Goal: Task Accomplishment & Management: Use online tool/utility

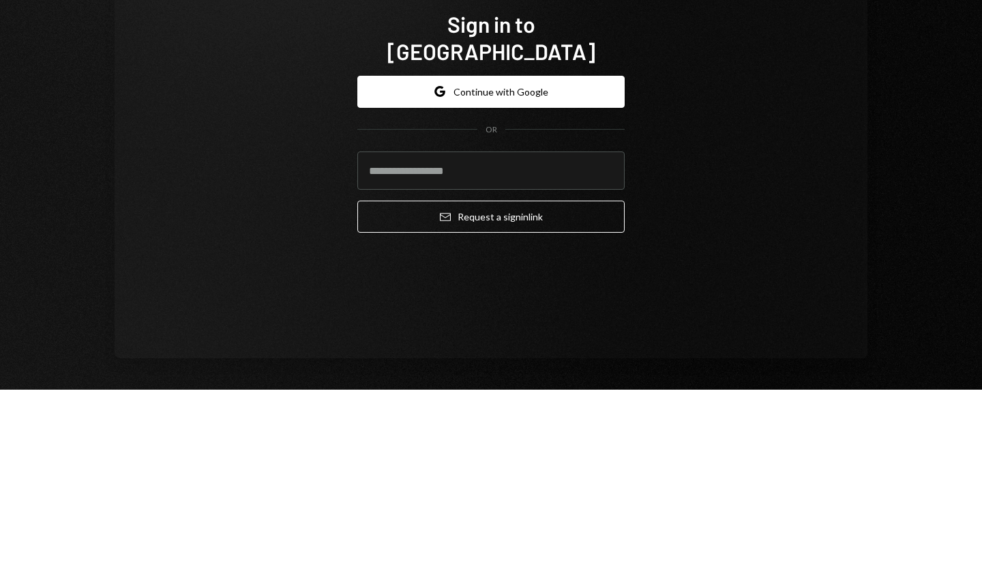
click at [595, 349] on input "email" at bounding box center [490, 359] width 267 height 38
click at [731, 313] on div "Sign in to Dakota Google Continue with Google OR Email Request a sign in link" at bounding box center [491, 315] width 753 height 463
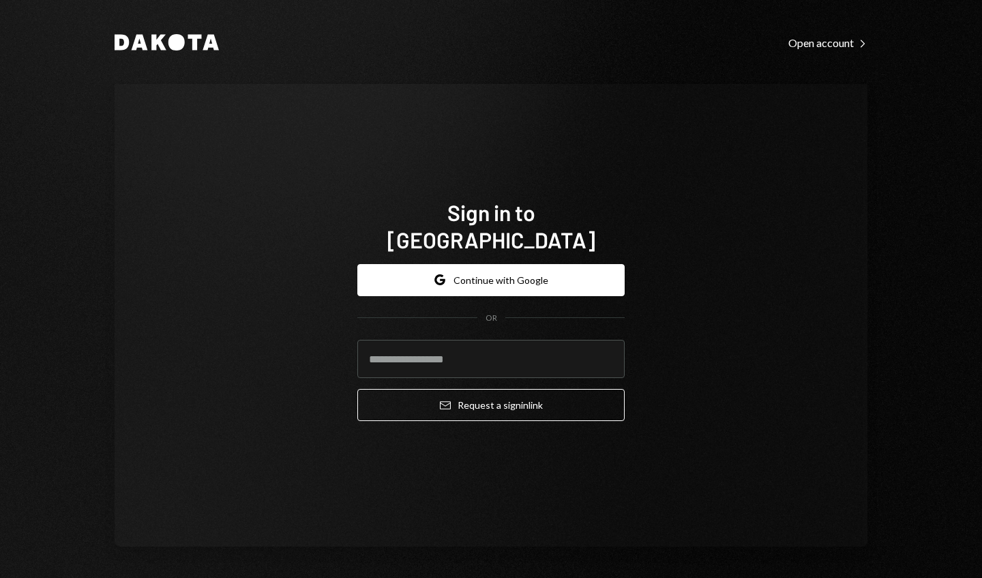
click at [568, 172] on div "Sign in to Dakota Google Continue with Google OR Email Request a sign in link" at bounding box center [491, 315] width 300 height 343
click at [546, 349] on input "email" at bounding box center [490, 359] width 267 height 38
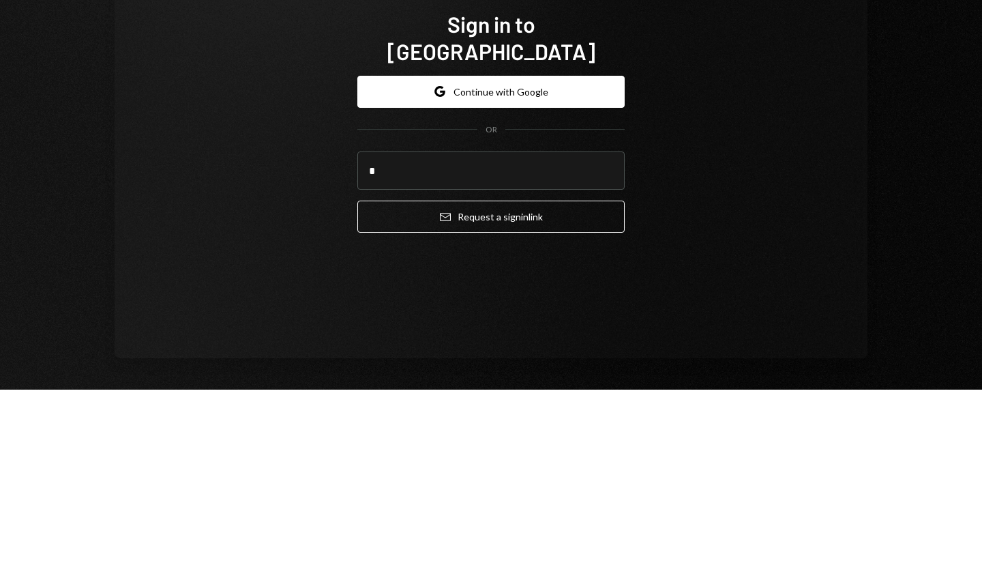
type input "*"
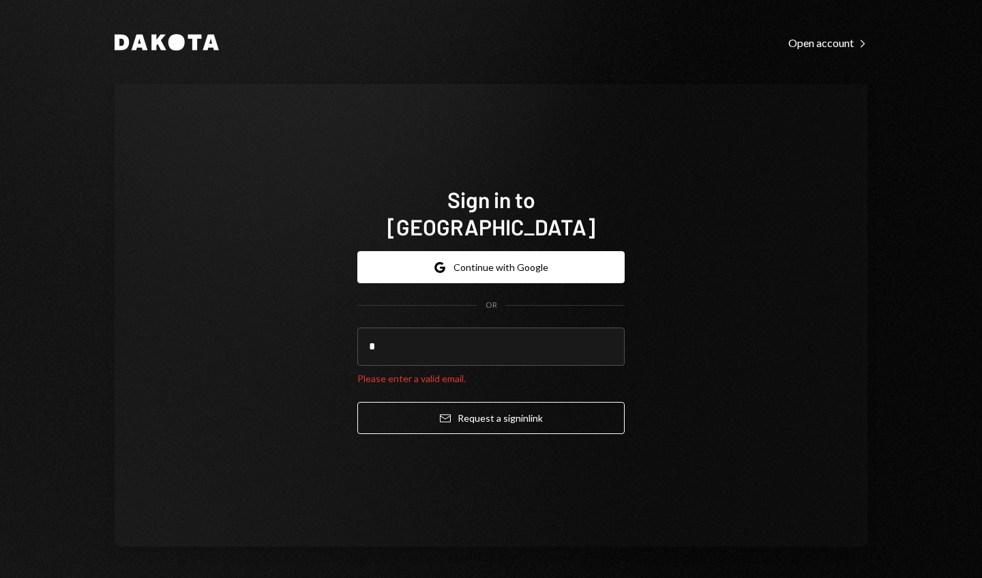
click at [662, 439] on div "Sign in to Dakota Google Continue with Google OR * Please enter a valid email. …" at bounding box center [491, 315] width 753 height 463
click at [596, 335] on input "*" at bounding box center [490, 346] width 267 height 38
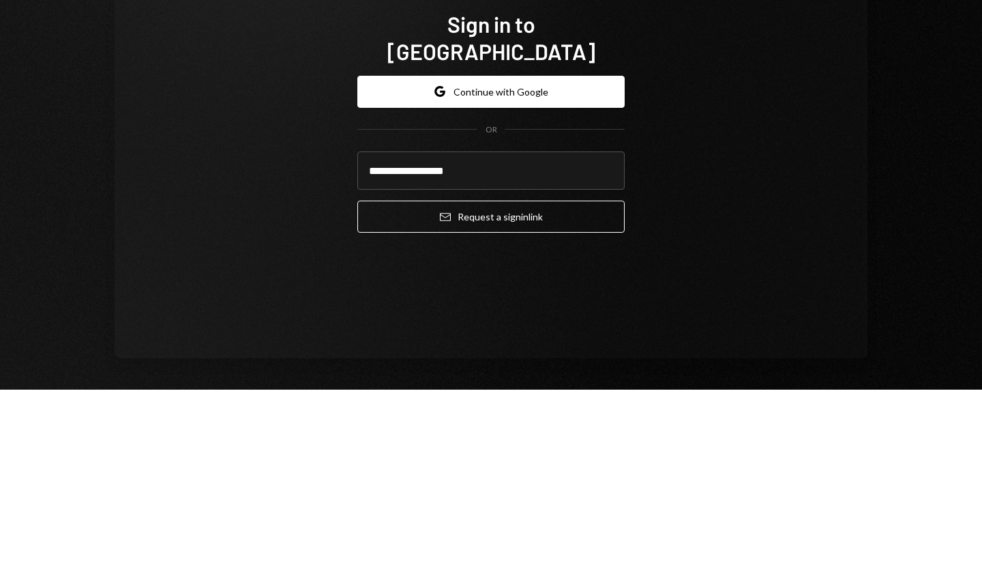
type input "**********"
click at [589, 398] on button "Email Request a sign in link" at bounding box center [490, 405] width 267 height 32
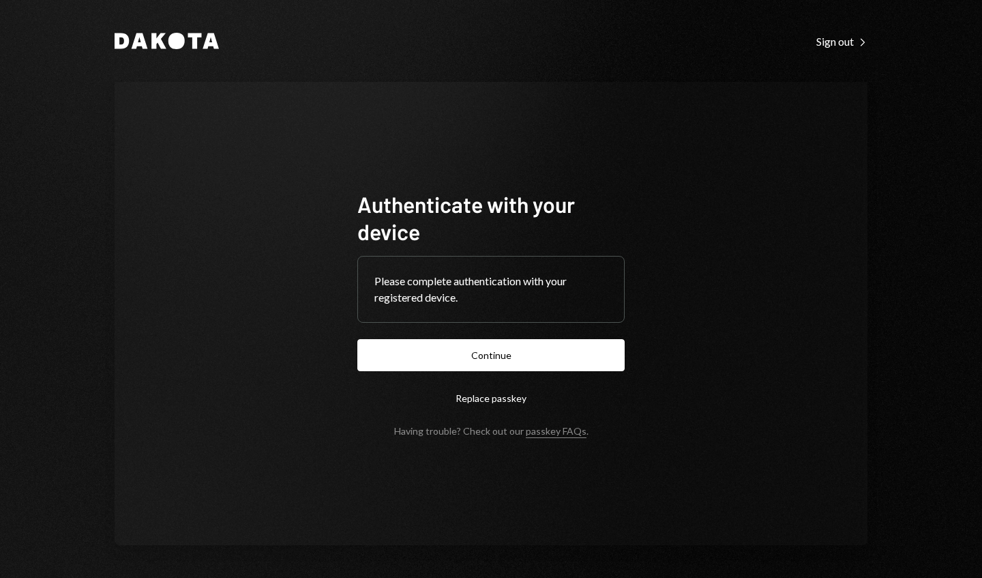
click at [579, 340] on button "Continue" at bounding box center [490, 355] width 267 height 32
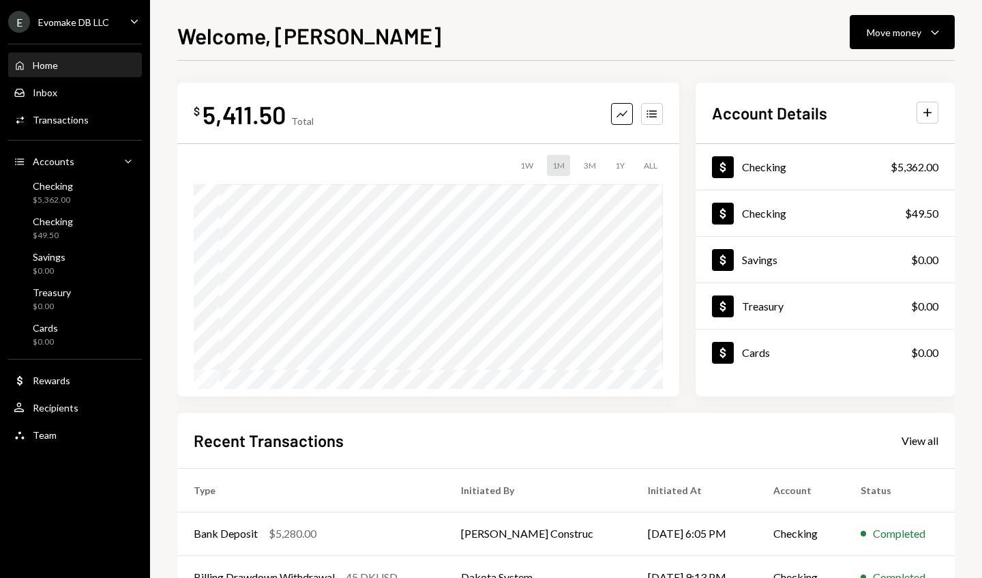
click at [937, 45] on button "Move money Caret Down" at bounding box center [902, 32] width 105 height 34
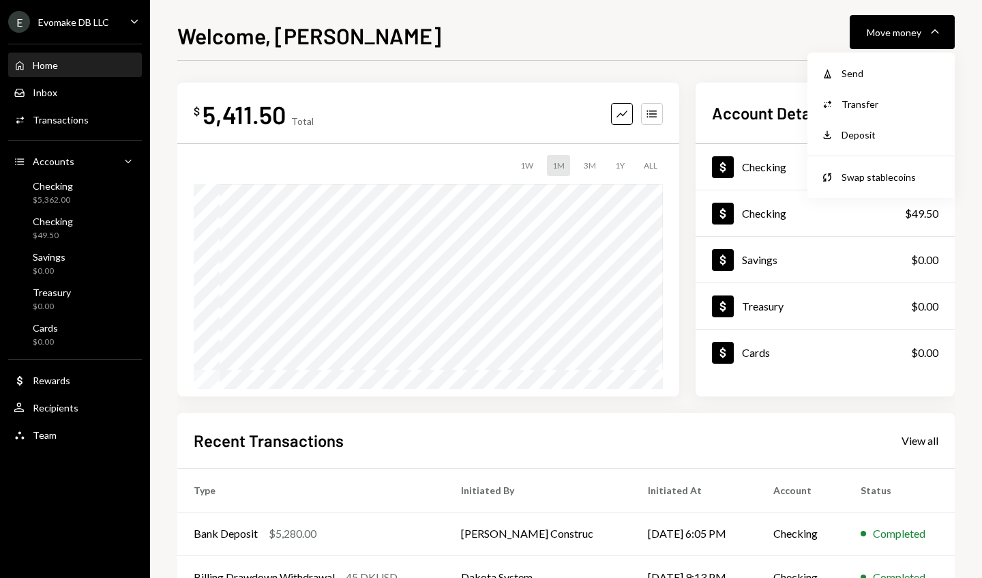
click at [911, 178] on div "Swap stablecoins" at bounding box center [892, 177] width 100 height 14
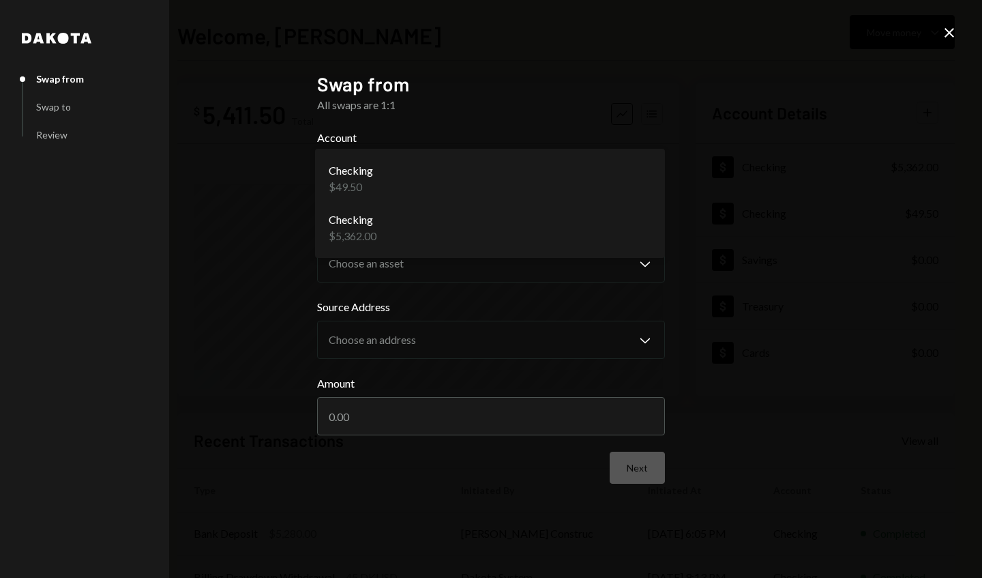
select select "**********"
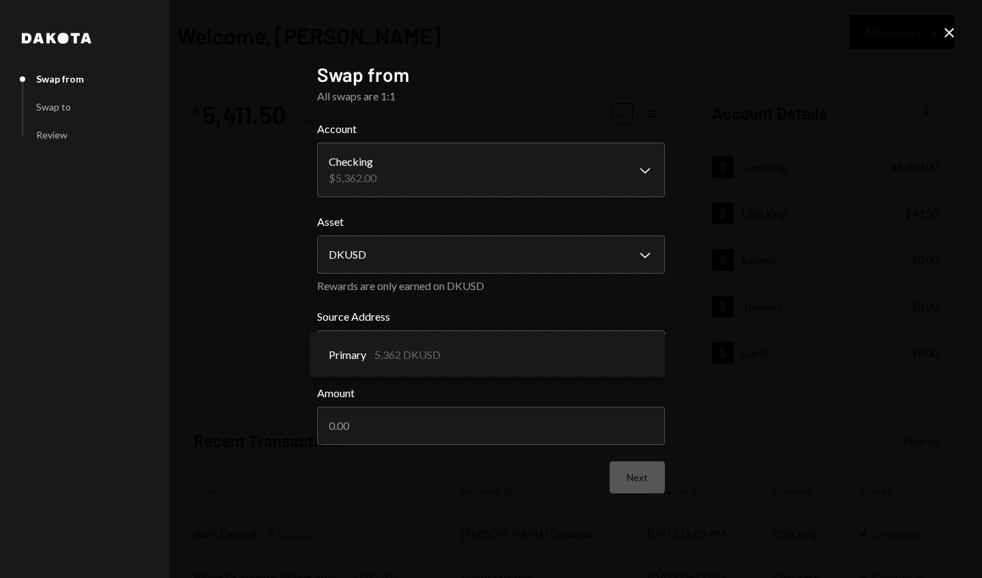
click at [615, 357] on div "Primary 5,362 DKUSD" at bounding box center [487, 354] width 345 height 33
click at [581, 430] on input "Amount" at bounding box center [491, 426] width 348 height 38
click at [533, 423] on input "Amount" at bounding box center [491, 426] width 348 height 38
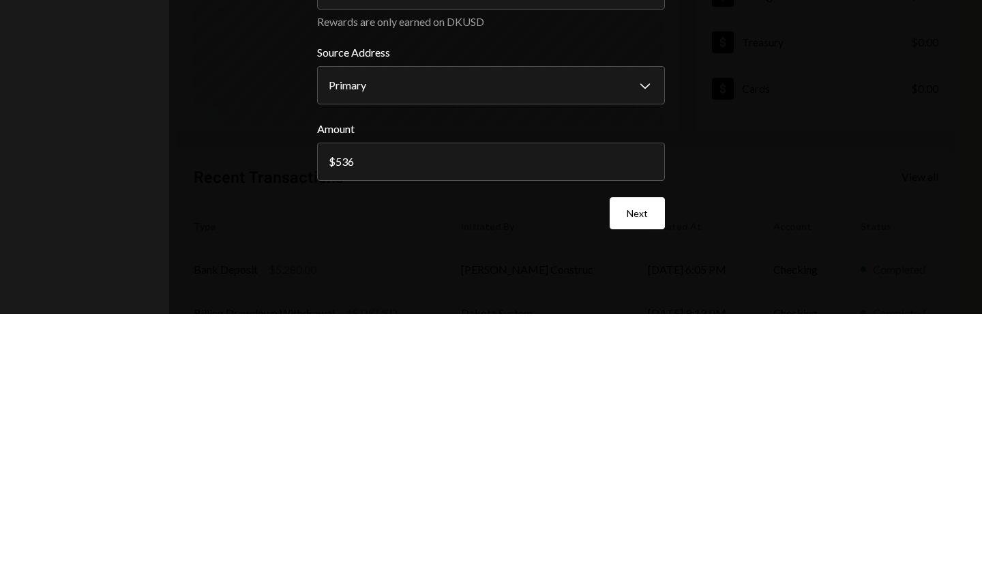
type input "5360"
click at [647, 482] on button "Next" at bounding box center [637, 477] width 55 height 32
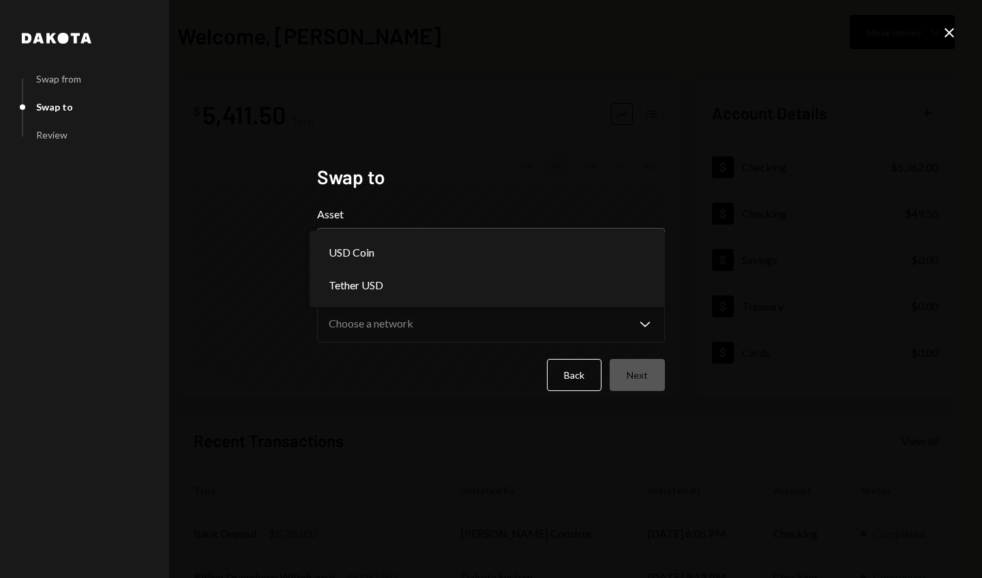
click at [626, 256] on div "USD Coin" at bounding box center [487, 252] width 345 height 33
select select "****"
click at [607, 255] on button "Choose an asset Chevron Down" at bounding box center [491, 247] width 348 height 38
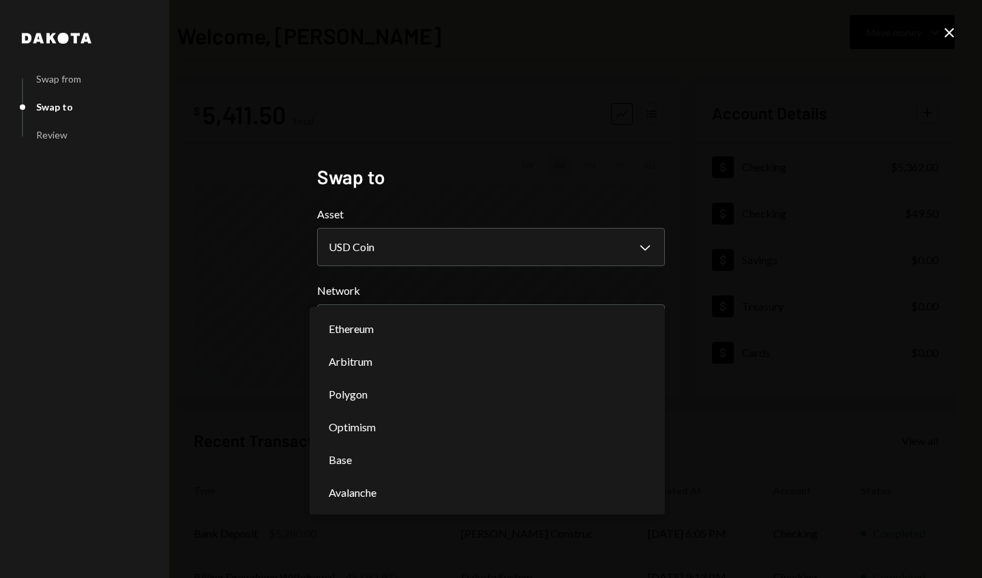
click at [595, 314] on div "Ethereum" at bounding box center [487, 328] width 345 height 33
select select "**********"
click at [578, 338] on button "Choose a network Chevron Down" at bounding box center [491, 323] width 348 height 38
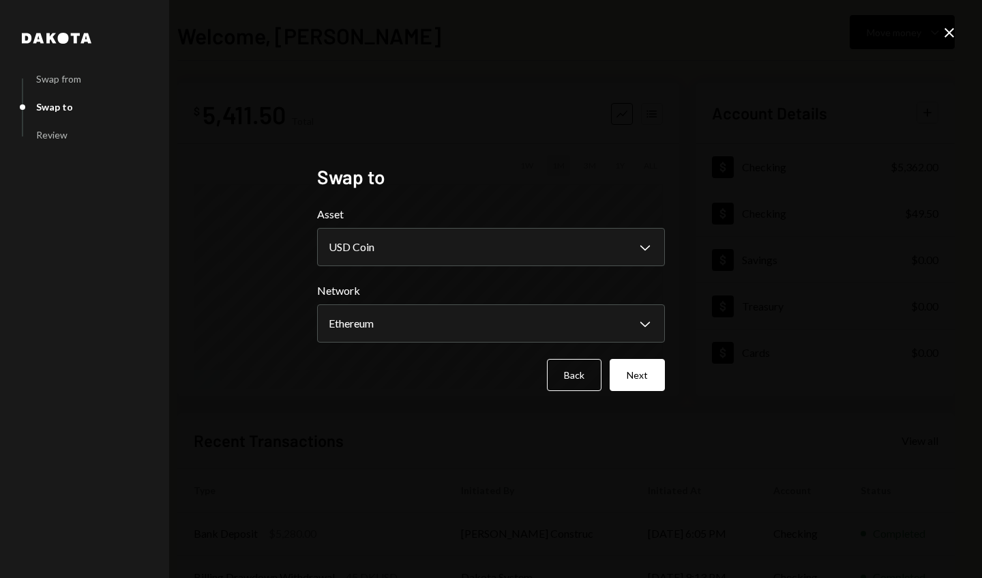
click at [662, 380] on button "Next" at bounding box center [637, 375] width 55 height 32
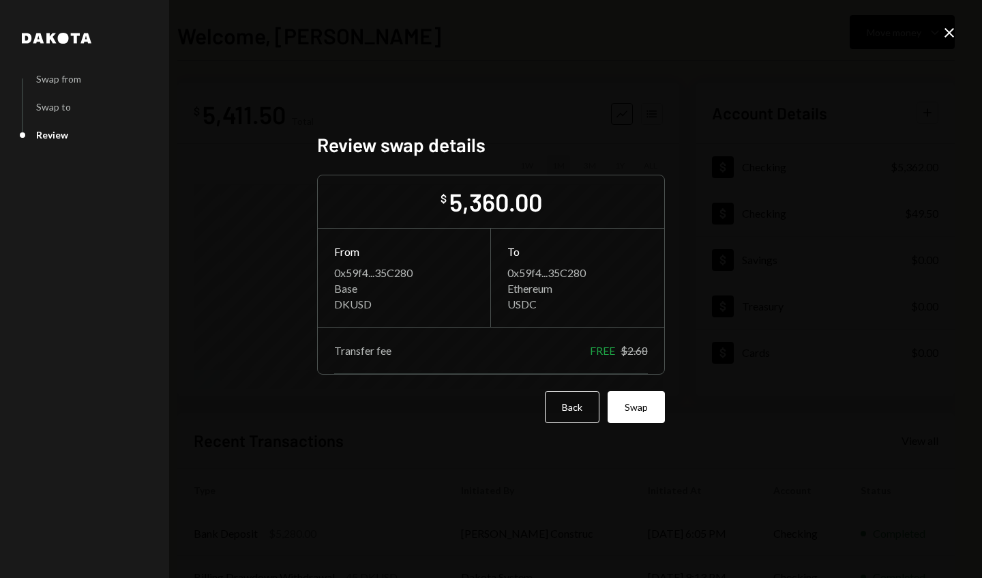
click at [645, 407] on button "Swap" at bounding box center [636, 407] width 57 height 32
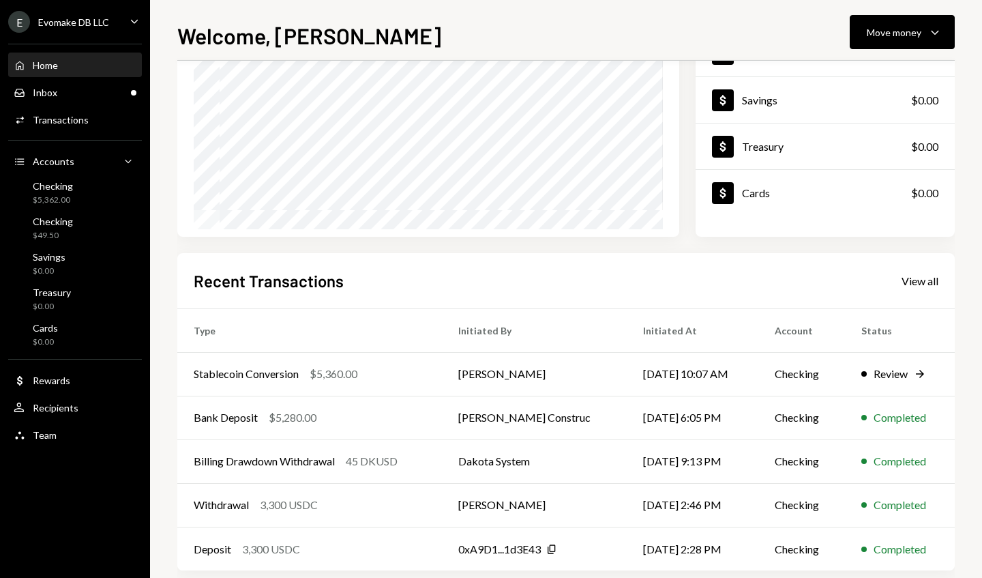
scroll to position [161, 0]
click at [199, 439] on td "Billing Drawdown Withdrawal 45 DKUSD" at bounding box center [309, 460] width 265 height 44
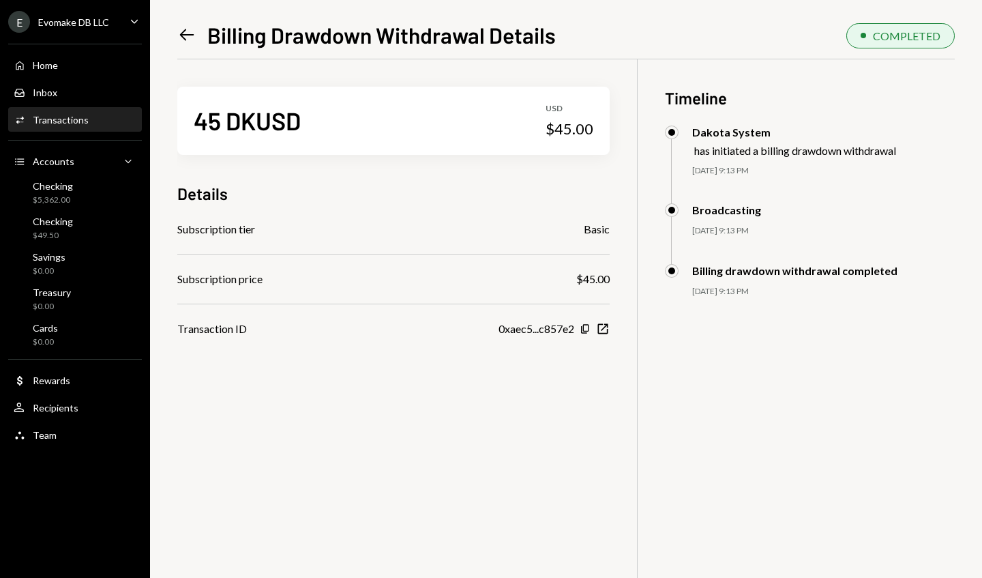
click at [130, 71] on div "Home Home" at bounding box center [75, 65] width 123 height 12
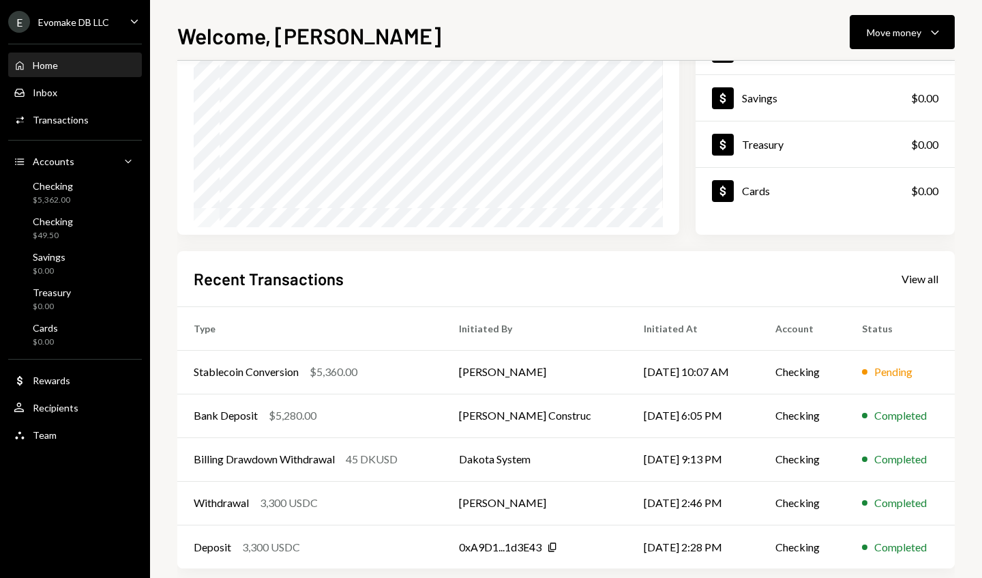
scroll to position [169, 0]
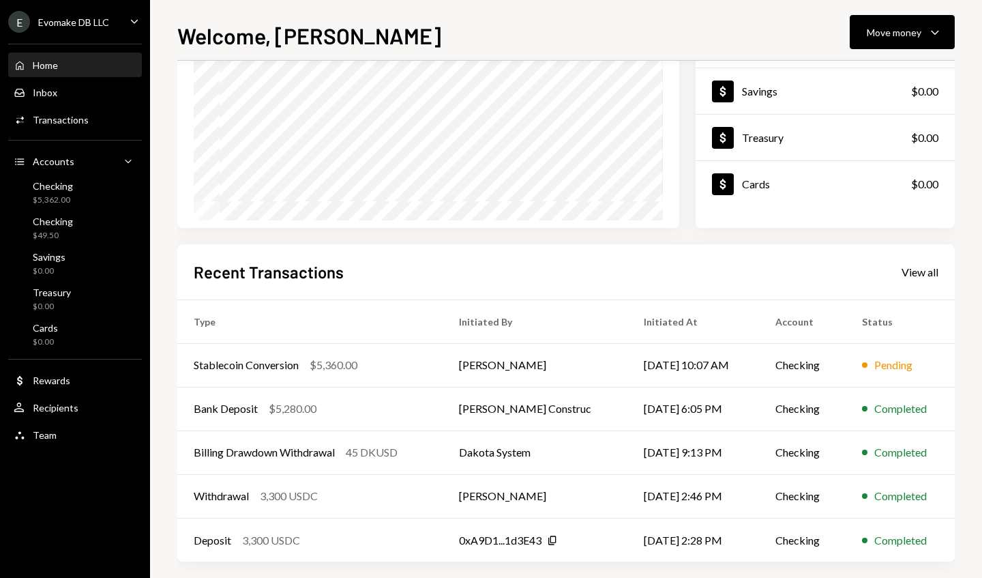
click at [443, 411] on td "Bank Deposit $5,280.00" at bounding box center [309, 409] width 265 height 44
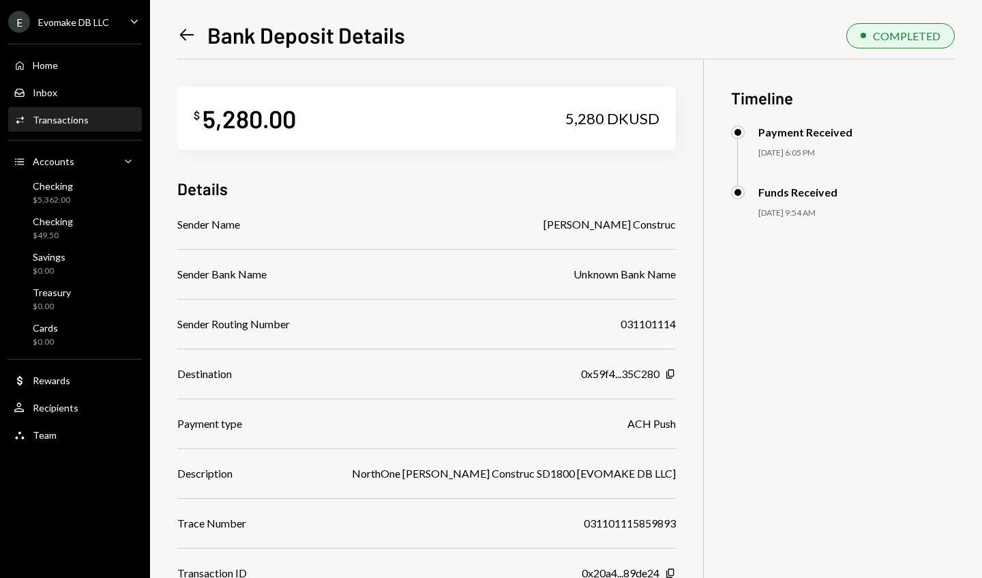
click at [107, 60] on div "Home Home" at bounding box center [75, 65] width 123 height 12
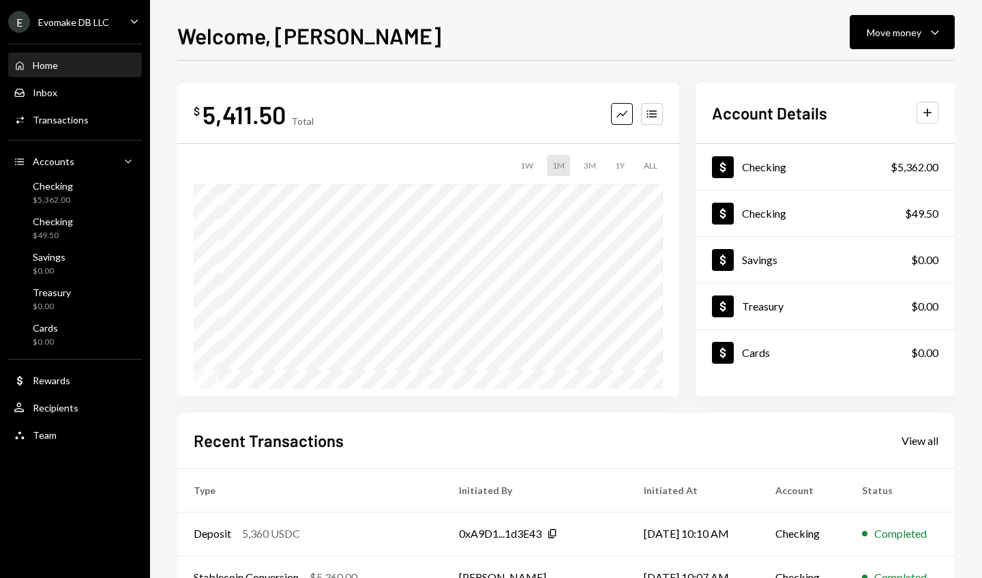
click at [928, 37] on icon "Caret Down" at bounding box center [935, 32] width 16 height 16
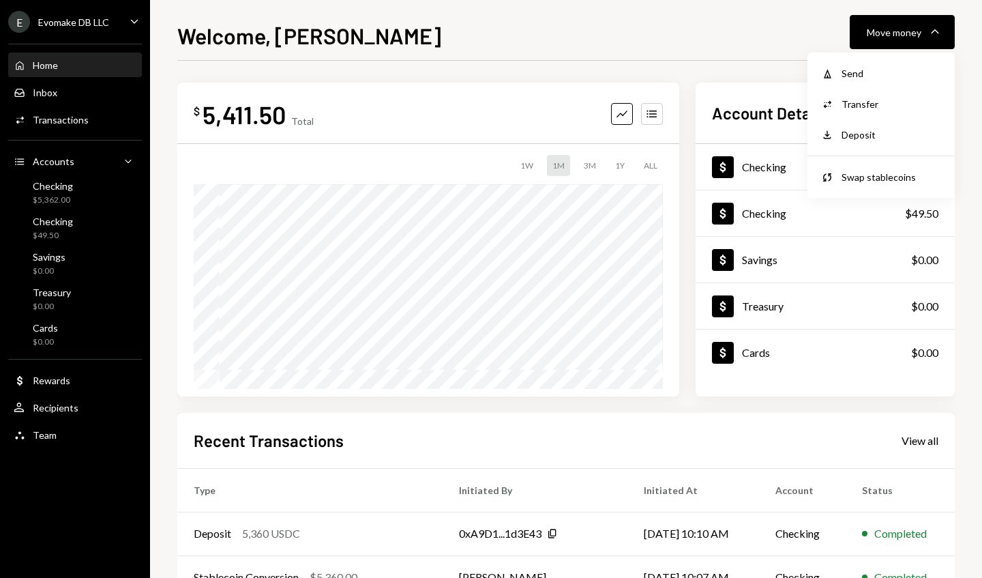
click at [890, 76] on div "Send" at bounding box center [892, 73] width 100 height 14
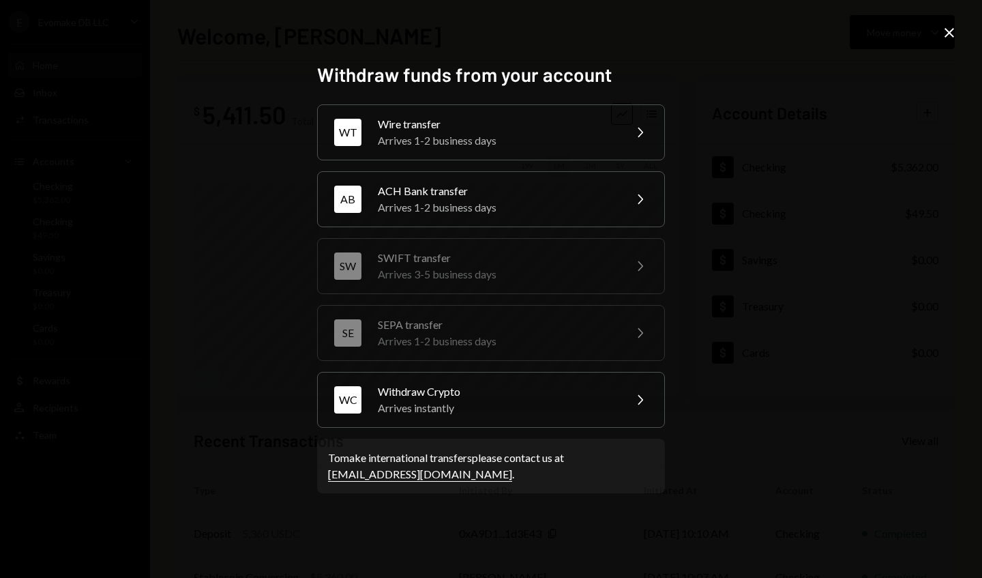
click at [629, 418] on div "WC Withdraw Crypto Arrives instantly Chevron Right" at bounding box center [491, 400] width 348 height 56
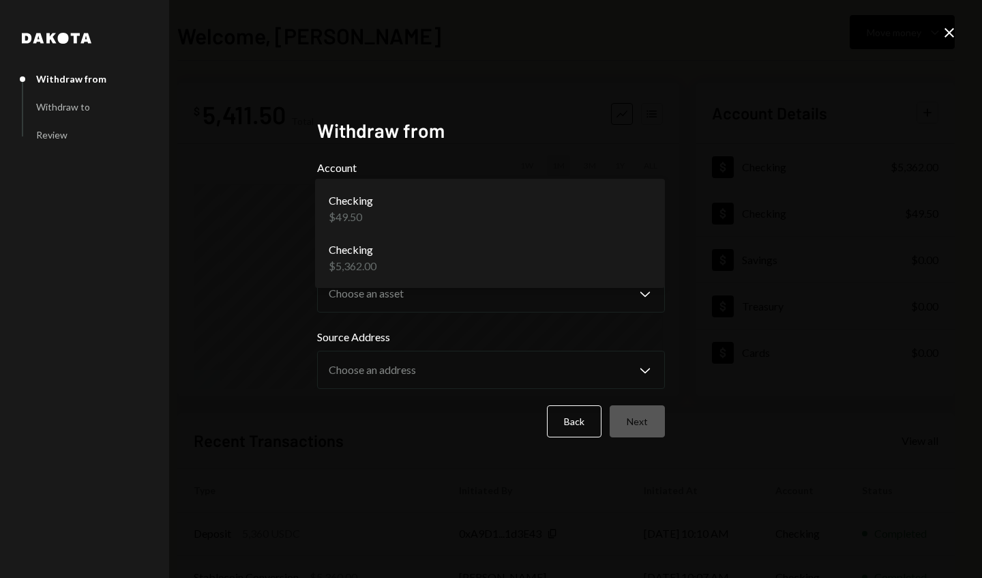
select select "**********"
click at [615, 269] on label "Asset" at bounding box center [491, 260] width 348 height 16
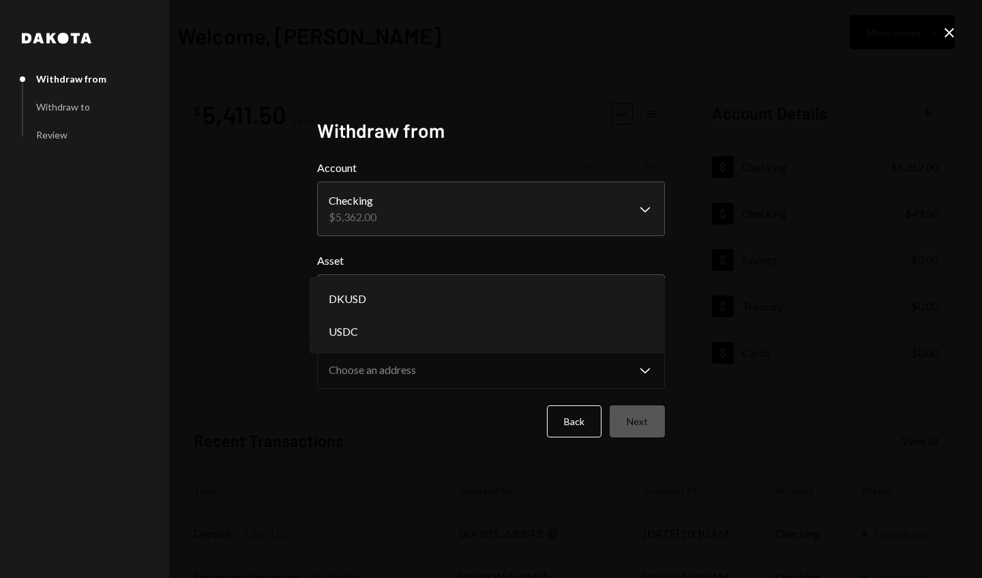
click at [615, 295] on div "DKUSD" at bounding box center [487, 298] width 345 height 33
select select "****"
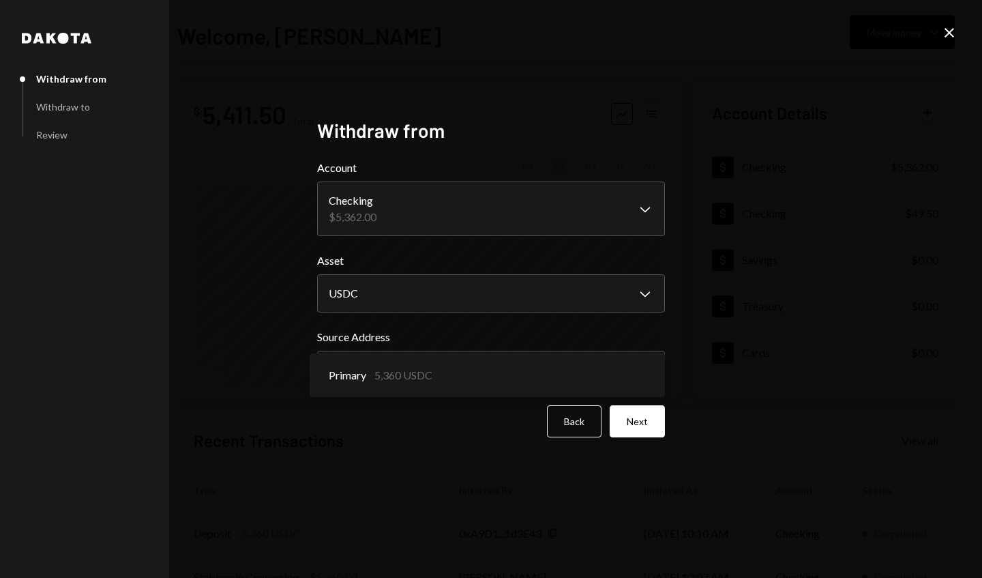
click at [724, 304] on div "**********" at bounding box center [491, 289] width 982 height 578
click at [644, 423] on button "Next" at bounding box center [637, 421] width 55 height 32
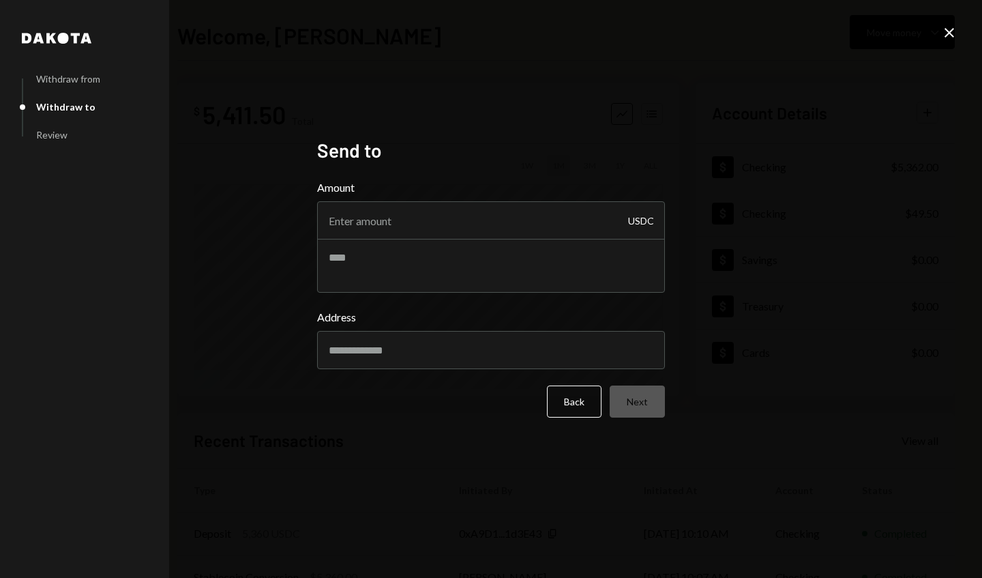
click at [585, 224] on input "Amount" at bounding box center [491, 220] width 348 height 38
type input "5280"
click at [620, 345] on input "Address" at bounding box center [491, 350] width 348 height 38
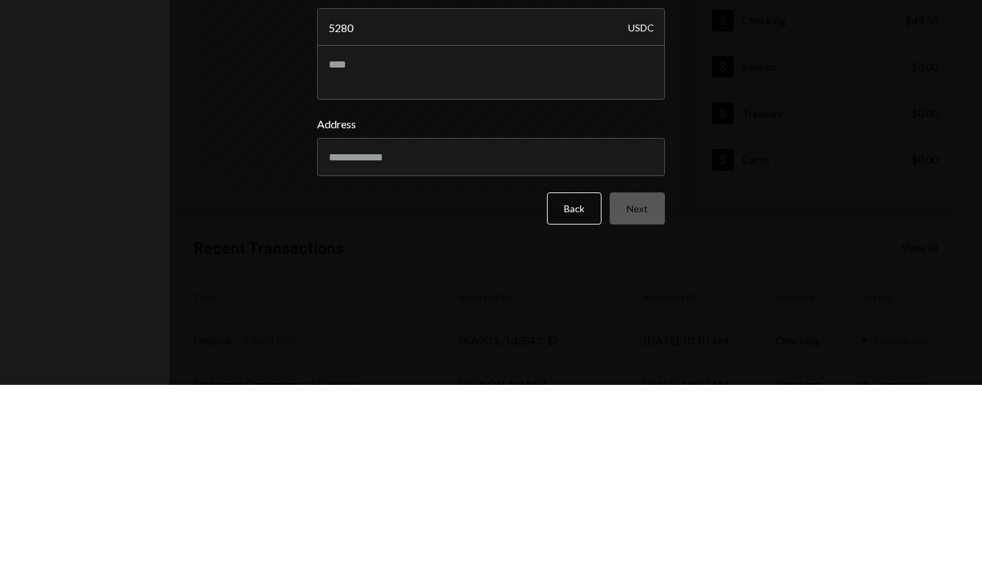
click at [418, 350] on input "Address" at bounding box center [491, 350] width 348 height 38
click at [650, 352] on input "**********" at bounding box center [491, 350] width 348 height 38
type input "*"
click at [449, 345] on input "Address" at bounding box center [491, 350] width 348 height 38
type input "**********"
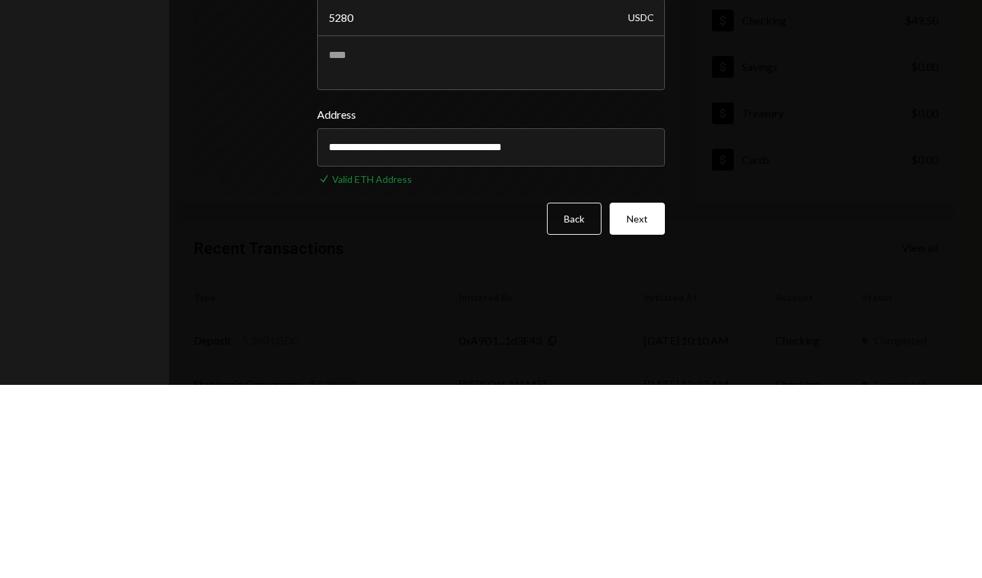
click at [645, 409] on button "Next" at bounding box center [637, 412] width 55 height 32
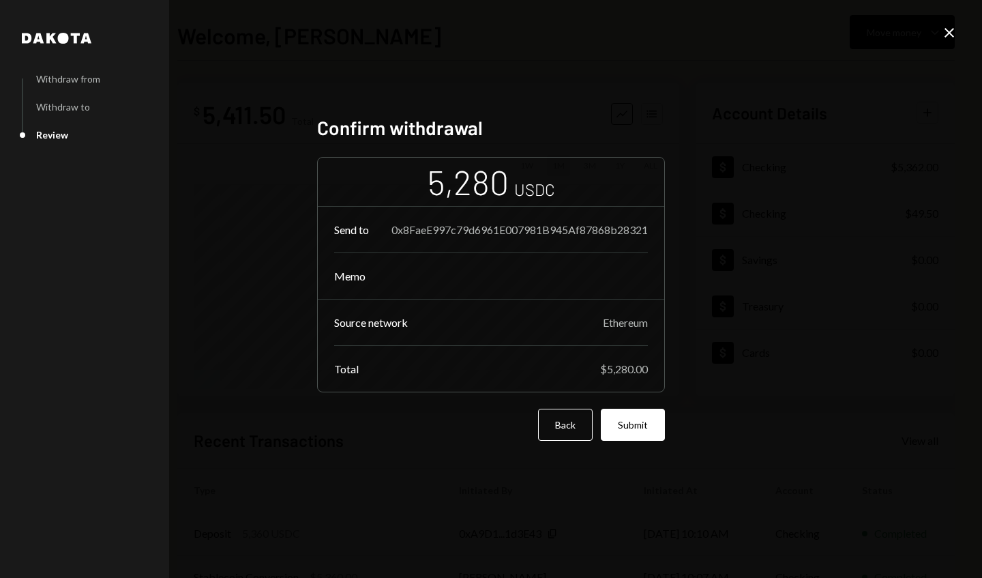
click at [647, 425] on button "Submit" at bounding box center [633, 425] width 64 height 32
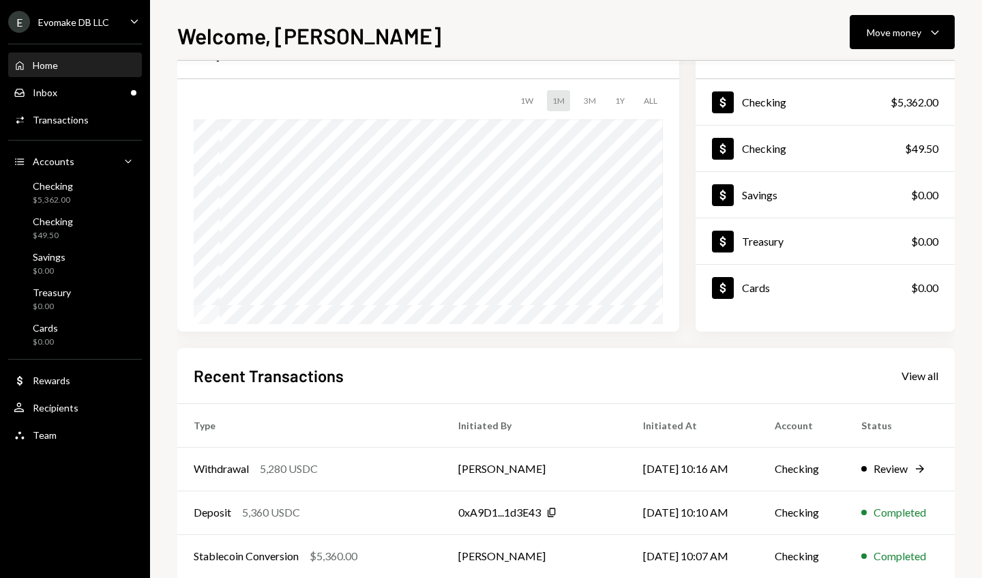
scroll to position [89, 0]
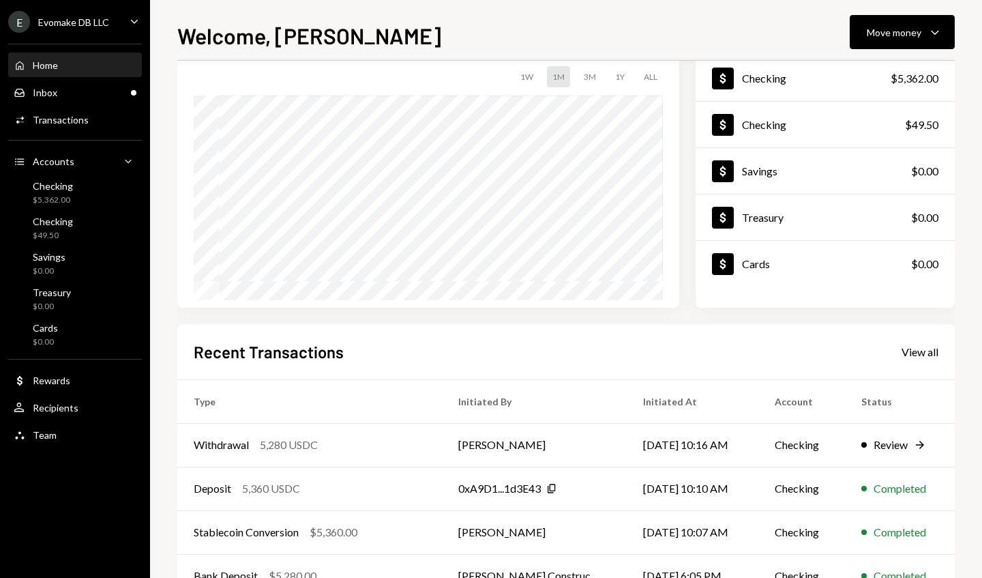
click at [904, 441] on div "Review" at bounding box center [891, 445] width 34 height 16
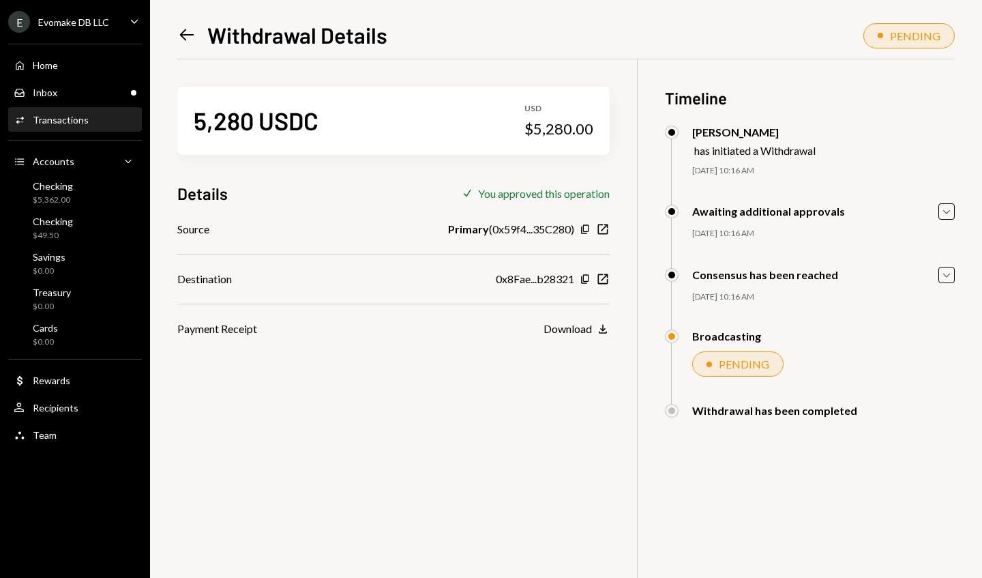
click at [107, 72] on div "Home Home" at bounding box center [75, 65] width 123 height 23
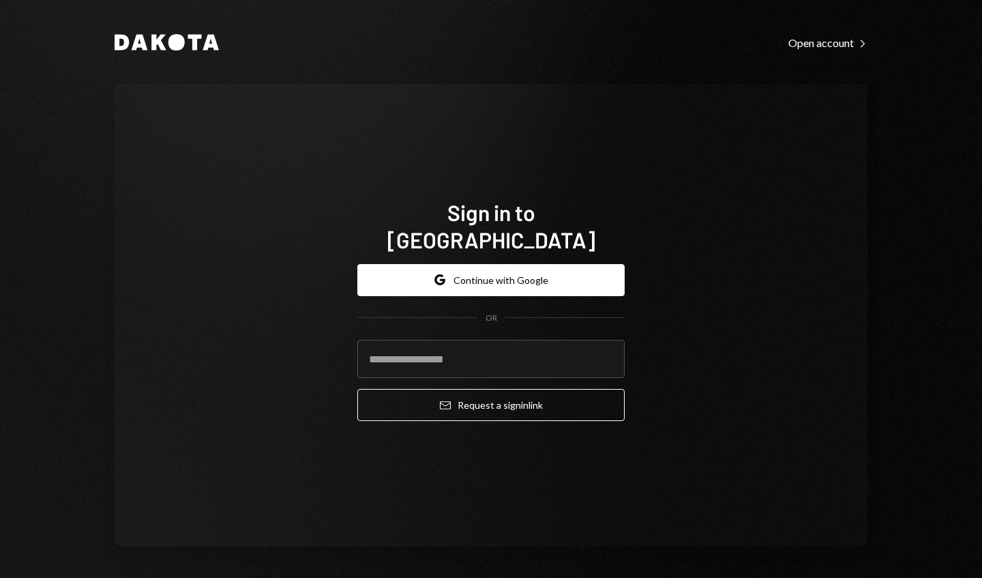
click at [896, 199] on div "Dakota Open account Right Caret Sign in to Dakota Google Continue with Google O…" at bounding box center [491, 289] width 982 height 578
